Goal: Navigation & Orientation: Find specific page/section

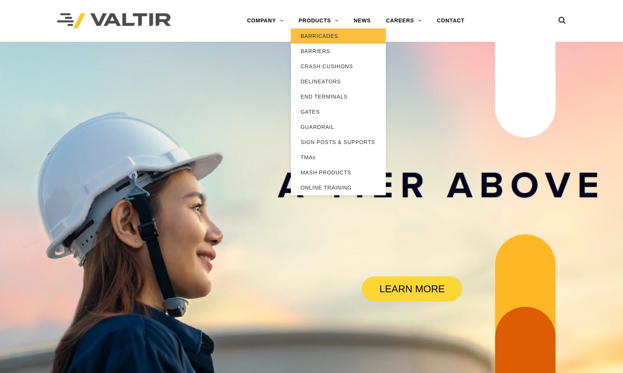
click at [330, 36] on link "BARRICADES" at bounding box center [338, 35] width 95 height 15
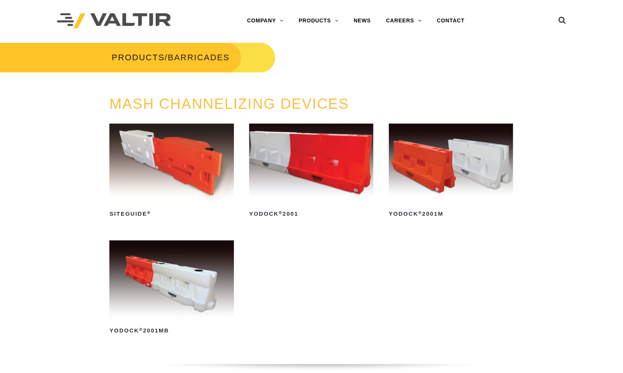
click at [142, 165] on img at bounding box center [171, 162] width 124 height 77
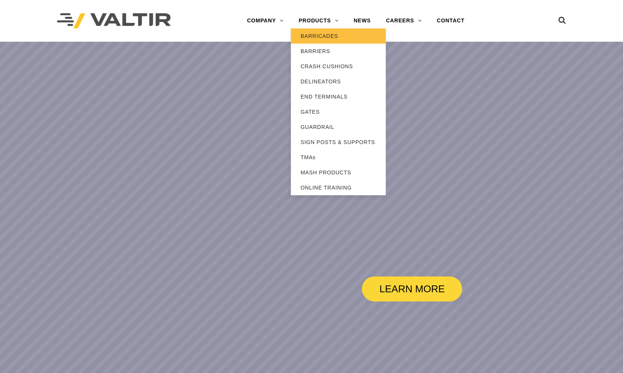
click at [327, 35] on link "BARRICADES" at bounding box center [338, 35] width 95 height 15
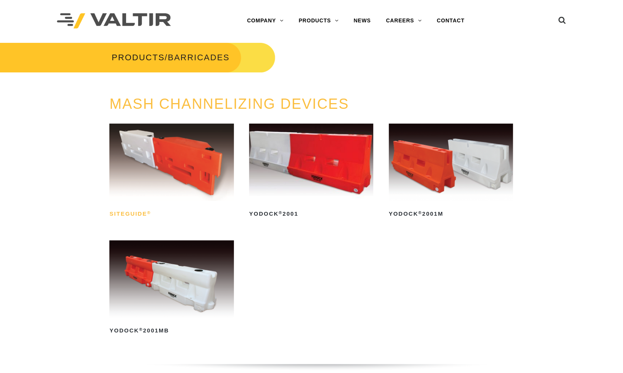
click at [130, 212] on h2 "SiteGuide ®" at bounding box center [171, 214] width 124 height 12
